Goal: Information Seeking & Learning: Learn about a topic

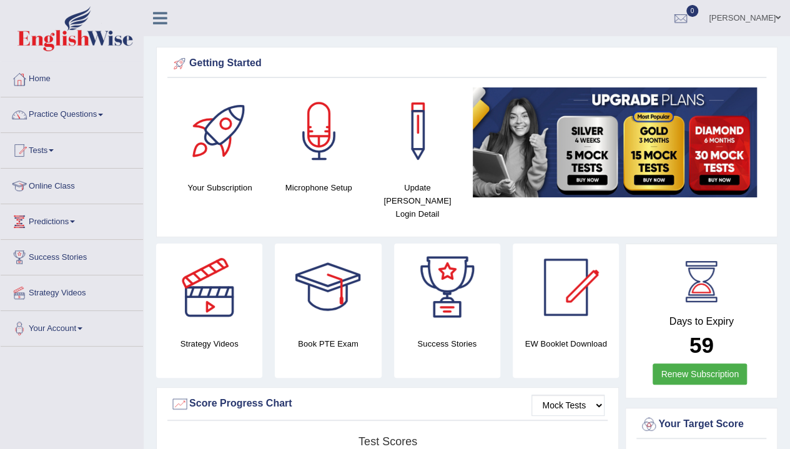
click at [40, 81] on link "Home" at bounding box center [72, 77] width 142 height 31
click at [76, 126] on link "Practice Questions" at bounding box center [72, 112] width 142 height 31
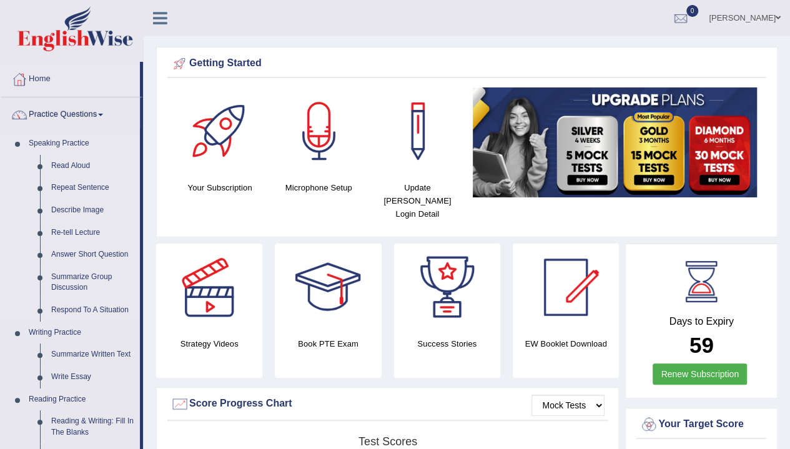
click at [66, 165] on link "Read Aloud" at bounding box center [93, 166] width 94 height 22
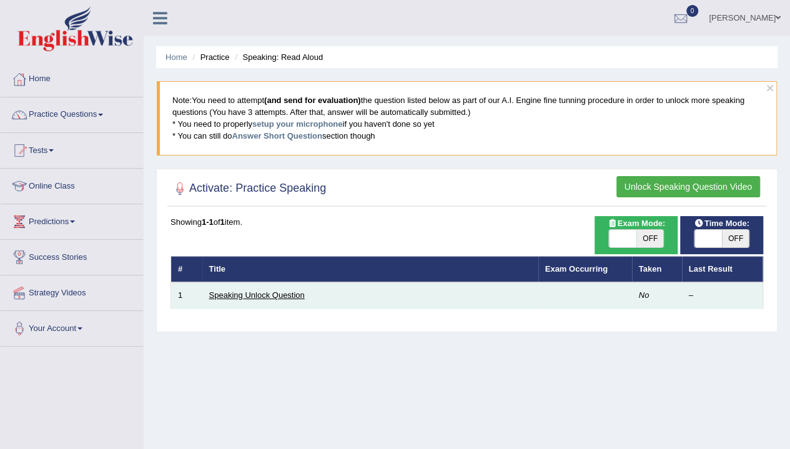
click at [294, 295] on link "Speaking Unlock Question" at bounding box center [257, 294] width 96 height 9
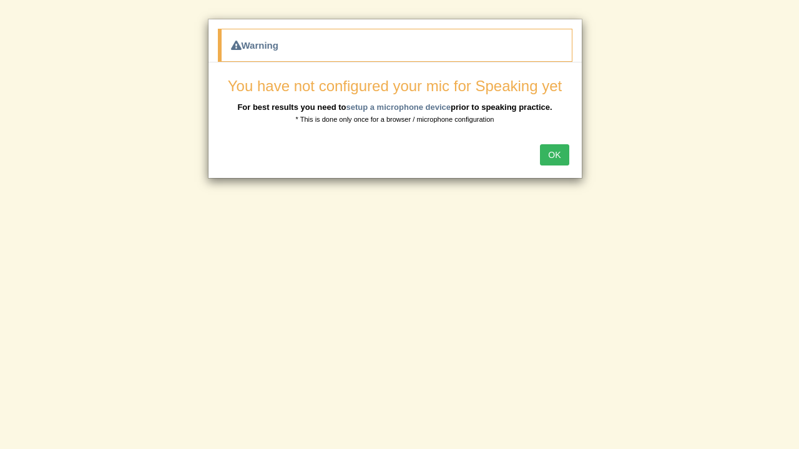
click at [550, 154] on button "OK" at bounding box center [554, 154] width 29 height 21
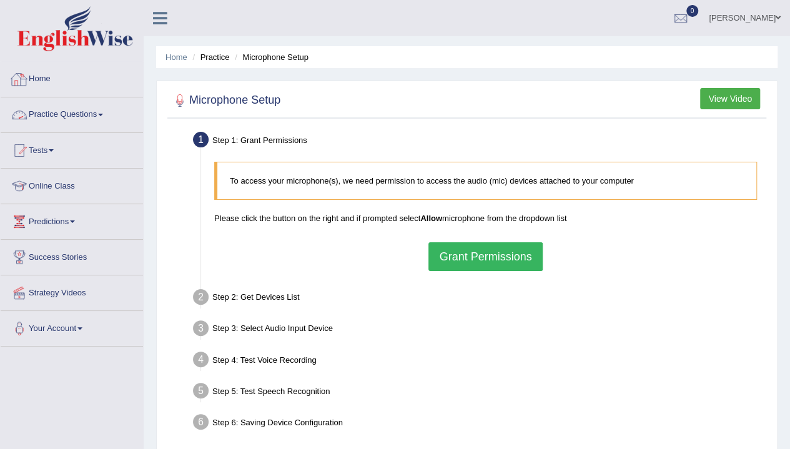
click at [47, 64] on link "Home" at bounding box center [72, 77] width 142 height 31
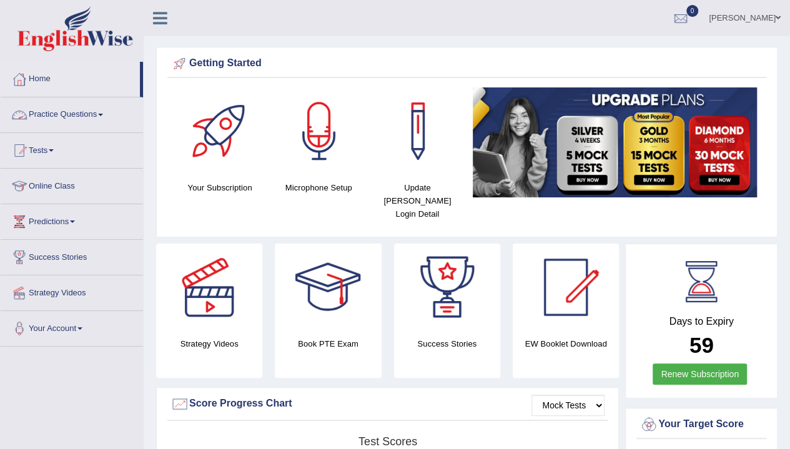
click at [54, 120] on link "Practice Questions" at bounding box center [72, 112] width 142 height 31
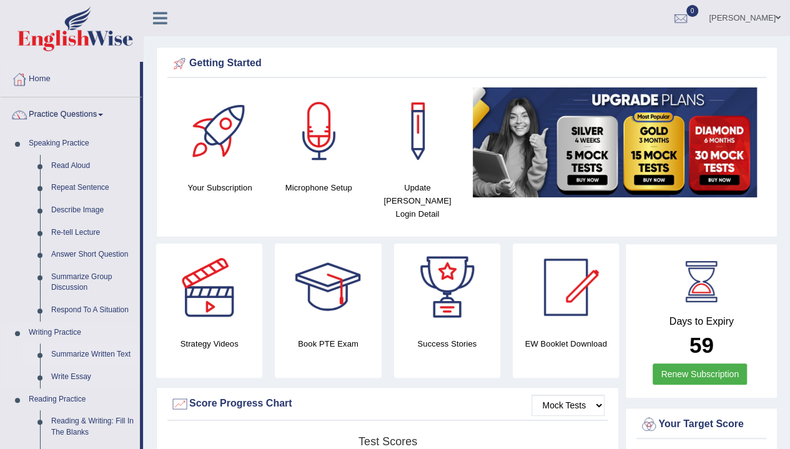
click at [79, 345] on link "Summarize Written Text" at bounding box center [93, 354] width 94 height 22
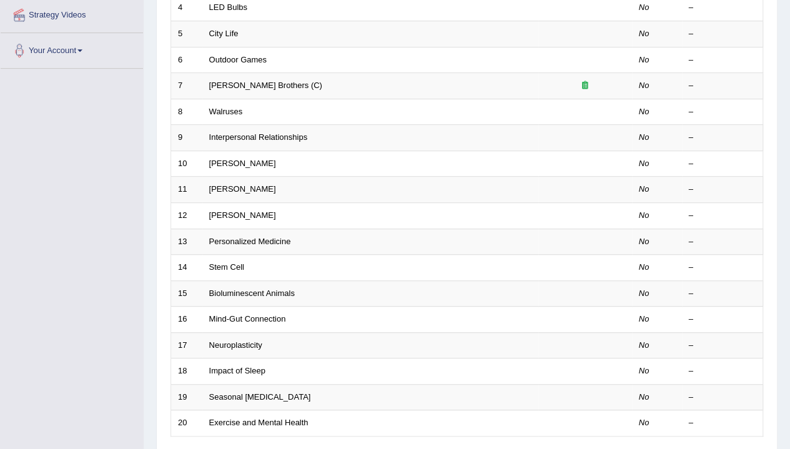
scroll to position [278, 0]
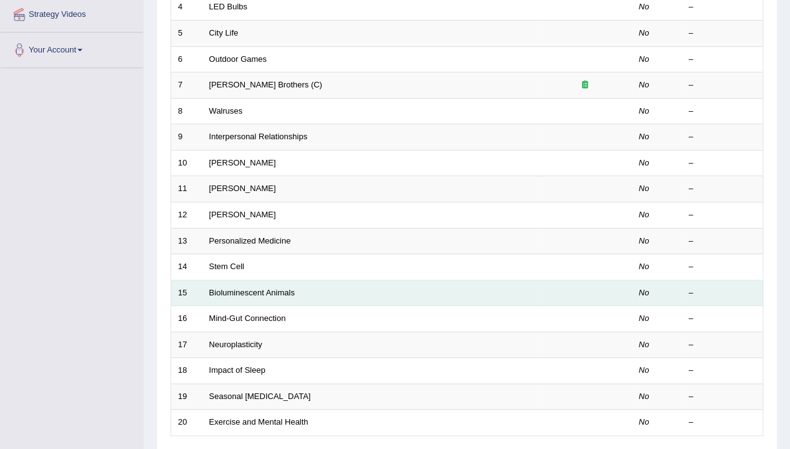
click at [229, 280] on td "Bioluminescent Animals" at bounding box center [370, 293] width 336 height 26
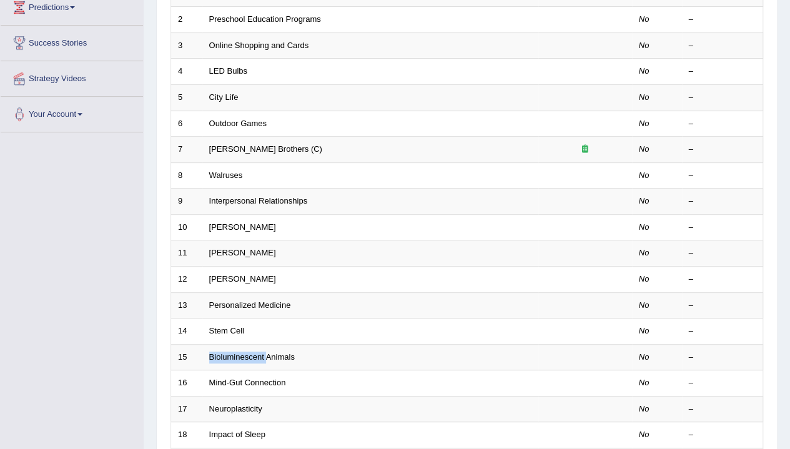
scroll to position [215, 0]
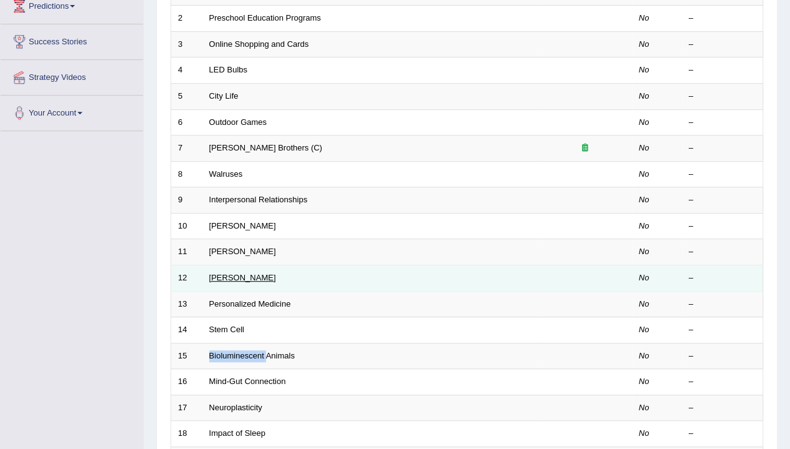
click at [240, 278] on link "[PERSON_NAME]" at bounding box center [242, 277] width 67 height 9
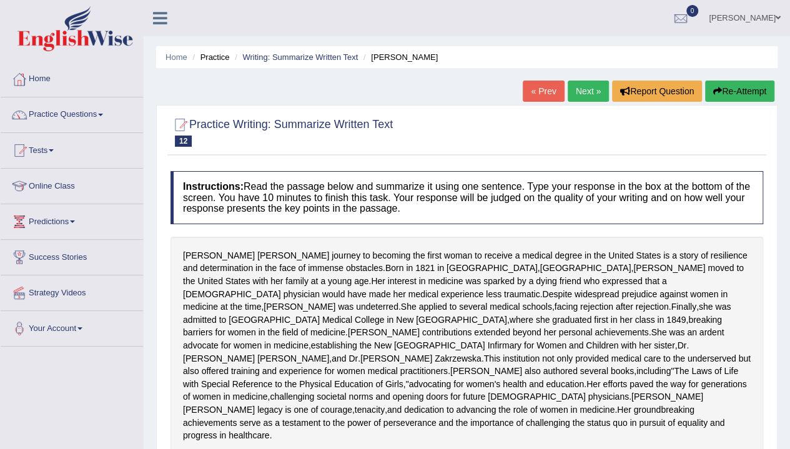
scroll to position [166, 0]
